Goal: Entertainment & Leisure: Consume media (video, audio)

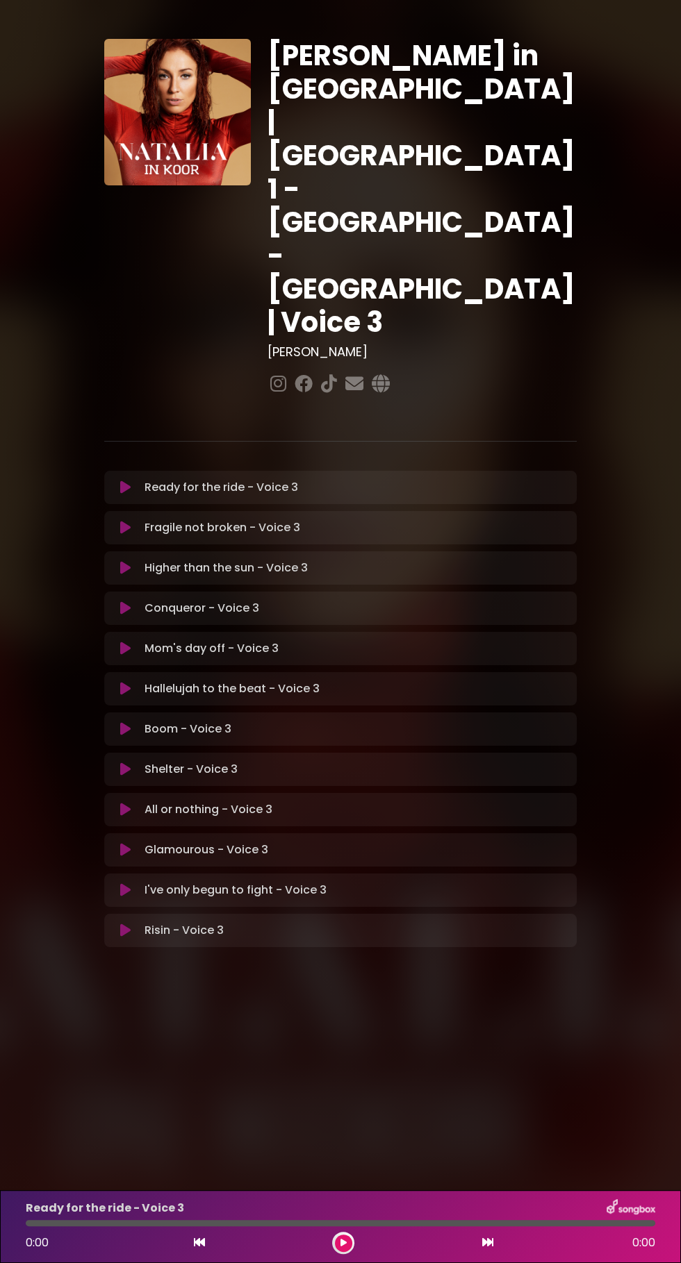
scroll to position [1, 0]
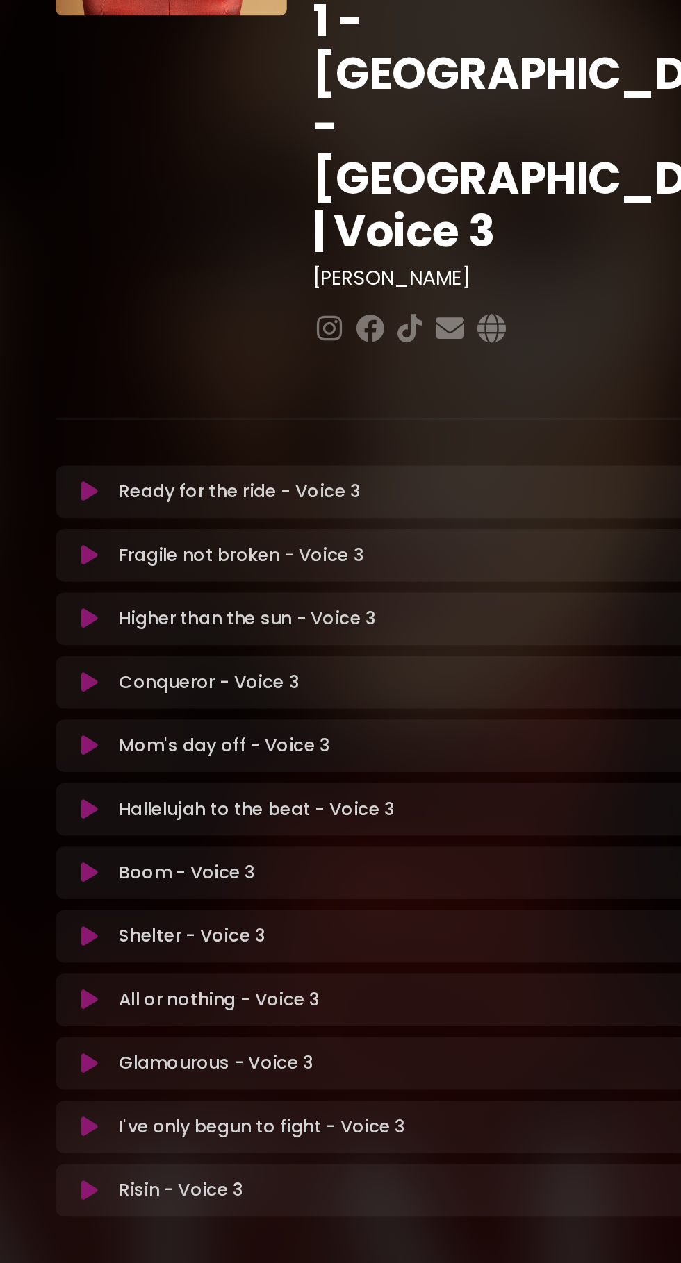
scroll to position [1, 0]
click at [126, 481] on icon at bounding box center [125, 488] width 10 height 14
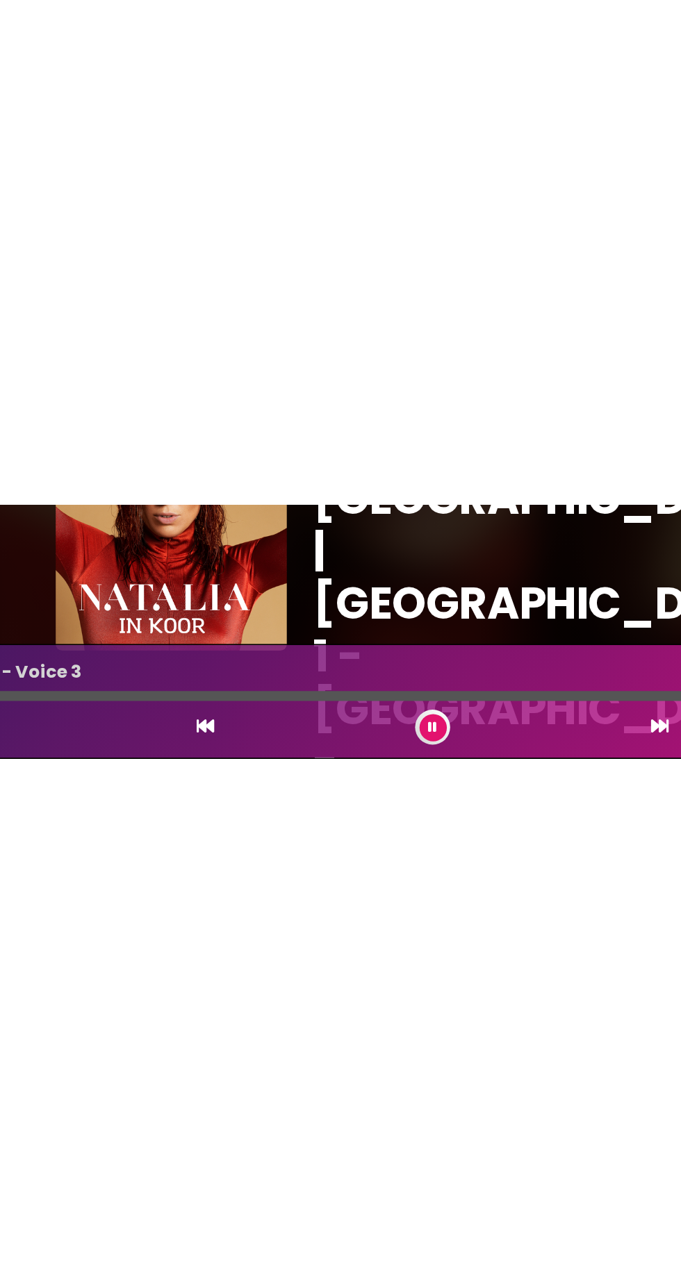
scroll to position [0, 0]
